Goal: Complete application form

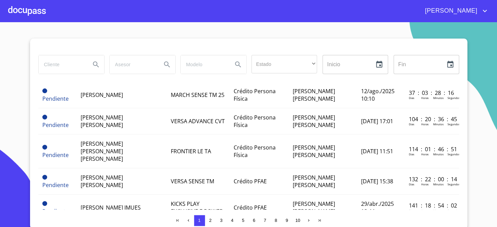
scroll to position [31, 0]
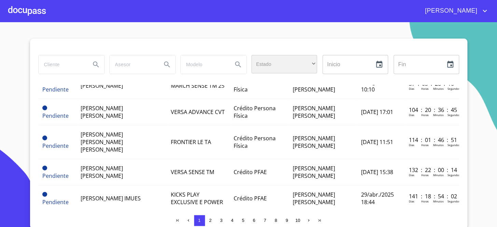
click at [267, 69] on div "​" at bounding box center [284, 64] width 66 height 18
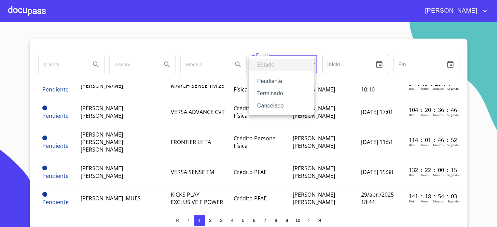
click at [274, 92] on li "Terminado" at bounding box center [282, 93] width 66 height 12
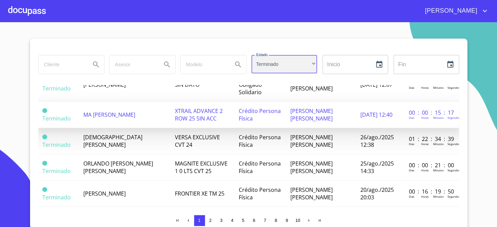
scroll to position [93, 0]
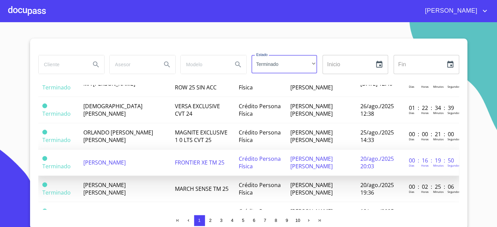
click at [175, 159] on span "FRONTIER XE TM 25" at bounding box center [200, 163] width 50 height 8
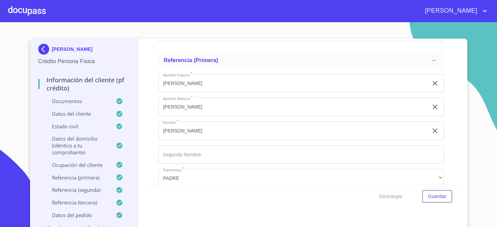
scroll to position [2773, 0]
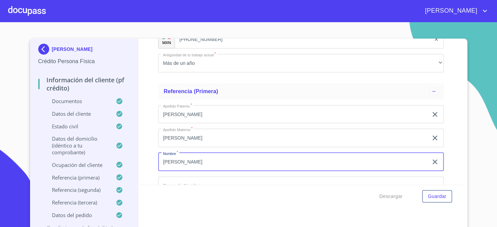
drag, startPoint x: 208, startPoint y: 163, endPoint x: 165, endPoint y: 164, distance: 43.4
click at [165, 164] on input "[PERSON_NAME]" at bounding box center [293, 162] width 270 height 18
type input "J"
click at [160, 112] on input "[PERSON_NAME]" at bounding box center [293, 114] width 270 height 18
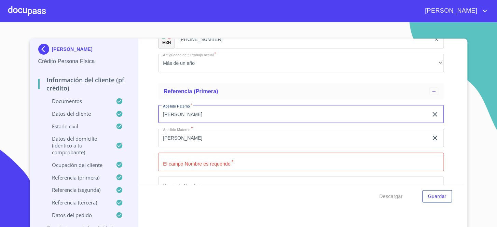
click at [160, 112] on input "[PERSON_NAME]" at bounding box center [293, 114] width 270 height 18
type input "G"
type input "GUTIERREZ"
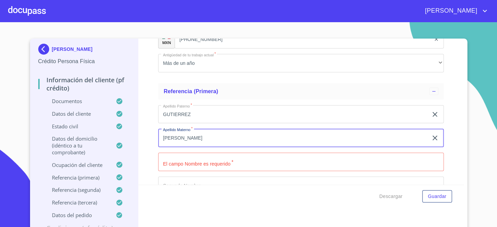
type input "[PERSON_NAME]"
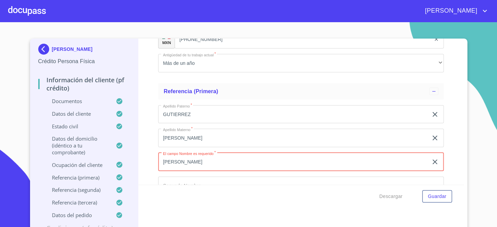
type input "[PERSON_NAME]"
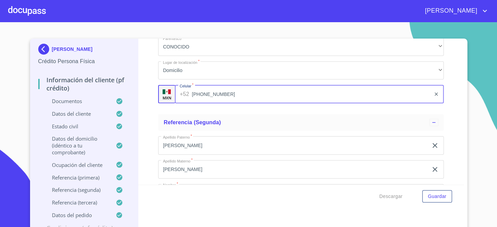
scroll to position [2961, 0]
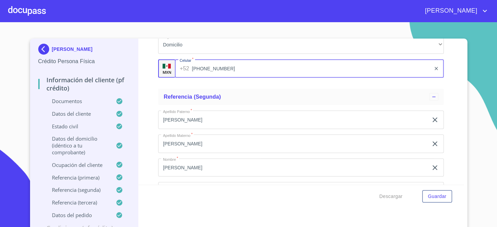
type input "[PHONE_NUMBER]"
drag, startPoint x: 136, startPoint y: 62, endPoint x: 139, endPoint y: 68, distance: 7.2
click at [138, 62] on div "Información del cliente (PF crédito) Documentos Documento de identificación.   …" at bounding box center [300, 112] width 325 height 146
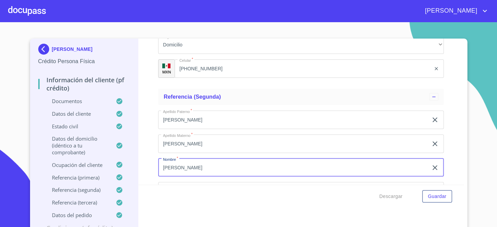
drag, startPoint x: 200, startPoint y: 168, endPoint x: 154, endPoint y: 169, distance: 45.8
click at [155, 169] on div "Información del cliente (PF crédito) Documentos Documento de identificación.   …" at bounding box center [300, 112] width 325 height 146
type input "VERONICA"
click at [191, 120] on input "[PERSON_NAME]" at bounding box center [293, 120] width 270 height 18
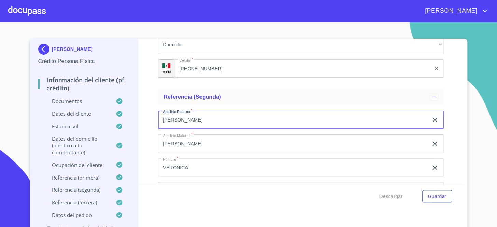
click at [191, 120] on input "[PERSON_NAME]" at bounding box center [293, 120] width 270 height 18
click at [193, 142] on input "[PERSON_NAME]" at bounding box center [293, 144] width 270 height 18
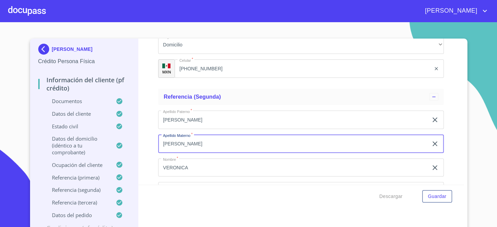
click at [193, 142] on input "[PERSON_NAME]" at bounding box center [293, 144] width 270 height 18
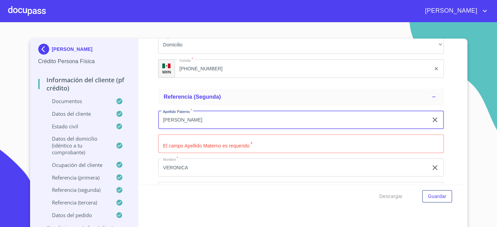
click at [188, 121] on input "[PERSON_NAME]" at bounding box center [293, 120] width 270 height 18
type input "[PERSON_NAME]"
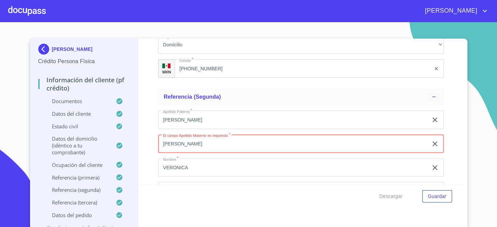
type input "[PERSON_NAME]"
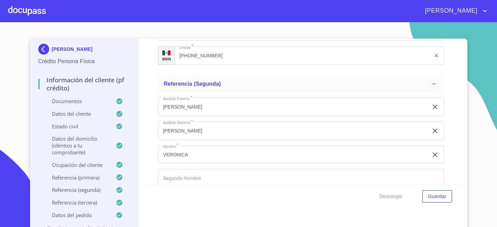
scroll to position [3062, 0]
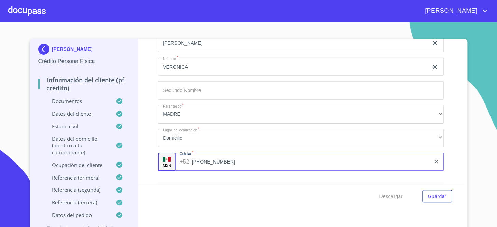
type input "[PHONE_NUMBER]"
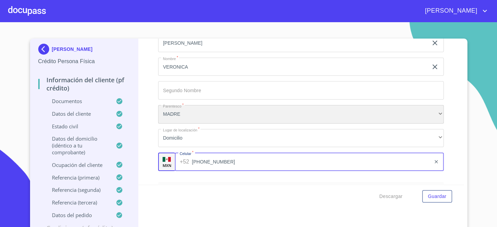
click at [202, 109] on div "MADRE" at bounding box center [300, 114] width 285 height 18
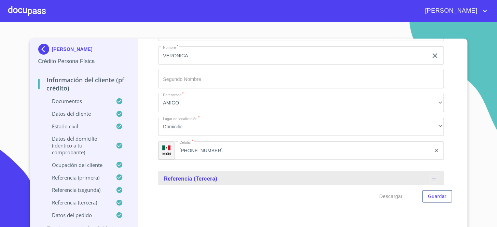
scroll to position [3161, 0]
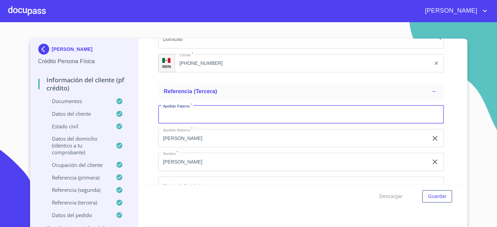
click at [199, 140] on input "[PERSON_NAME]" at bounding box center [293, 138] width 270 height 18
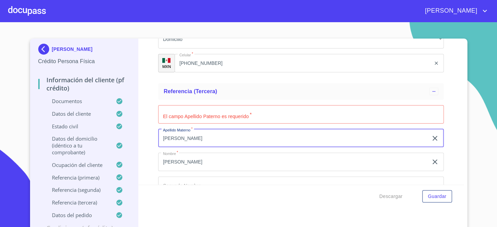
click at [199, 140] on input "[PERSON_NAME]" at bounding box center [293, 138] width 270 height 18
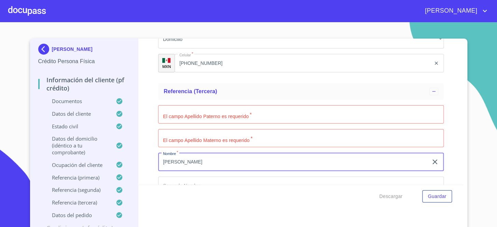
click at [196, 157] on input "[PERSON_NAME]" at bounding box center [293, 162] width 270 height 18
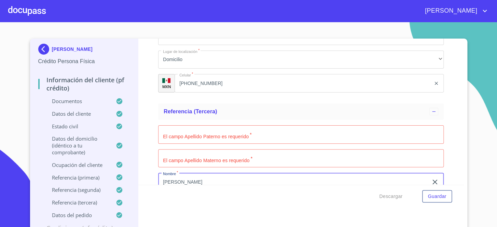
scroll to position [3130, 0]
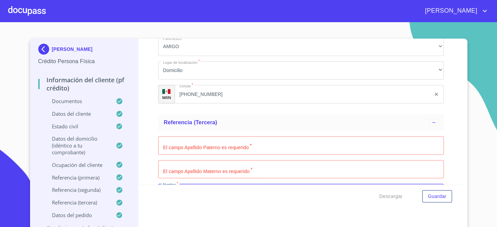
type input "[PERSON_NAME]"
click at [248, 140] on input "Documento de identificación.   *" at bounding box center [300, 145] width 285 height 18
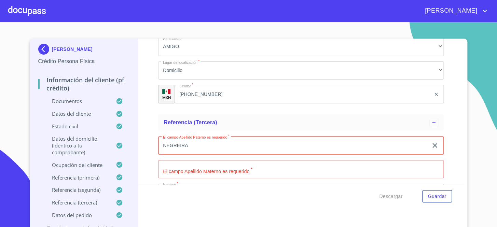
type input "NEGREIRA"
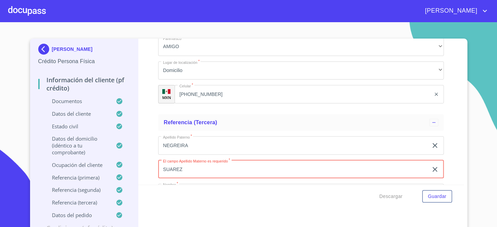
type input "SUAREZ"
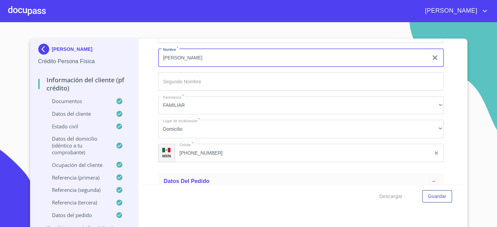
scroll to position [3269, 0]
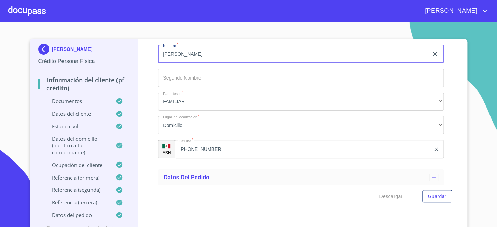
click at [150, 109] on div "Información del cliente (PF crédito) Documentos Documento de identificación.   …" at bounding box center [300, 112] width 325 height 146
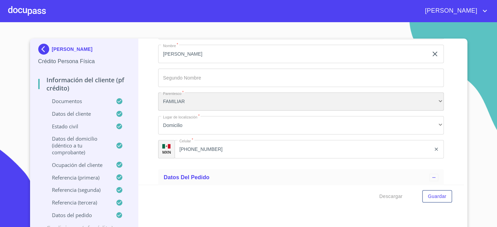
click at [179, 99] on div "FAMILIAR" at bounding box center [300, 102] width 285 height 18
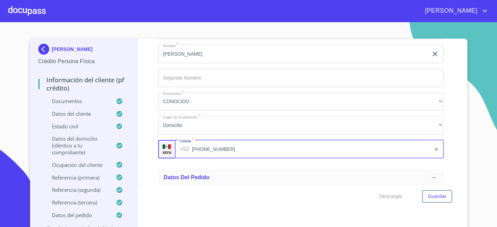
type input "[PHONE_NUMBER]"
click at [153, 93] on div "Información del cliente (PF crédito) Documentos Documento de identificación.   …" at bounding box center [300, 112] width 325 height 146
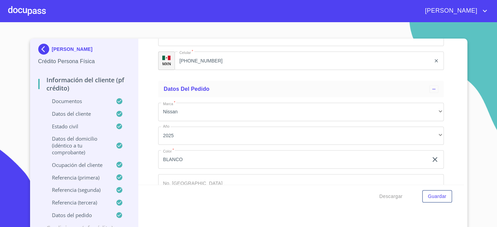
scroll to position [3394, 0]
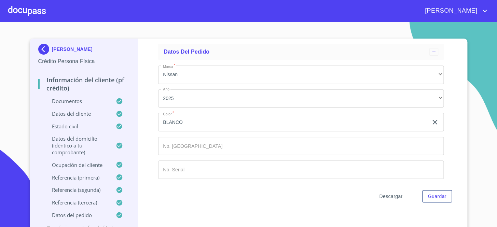
click at [397, 197] on span "Descargar" at bounding box center [390, 196] width 23 height 9
